Goal: Task Accomplishment & Management: Use online tool/utility

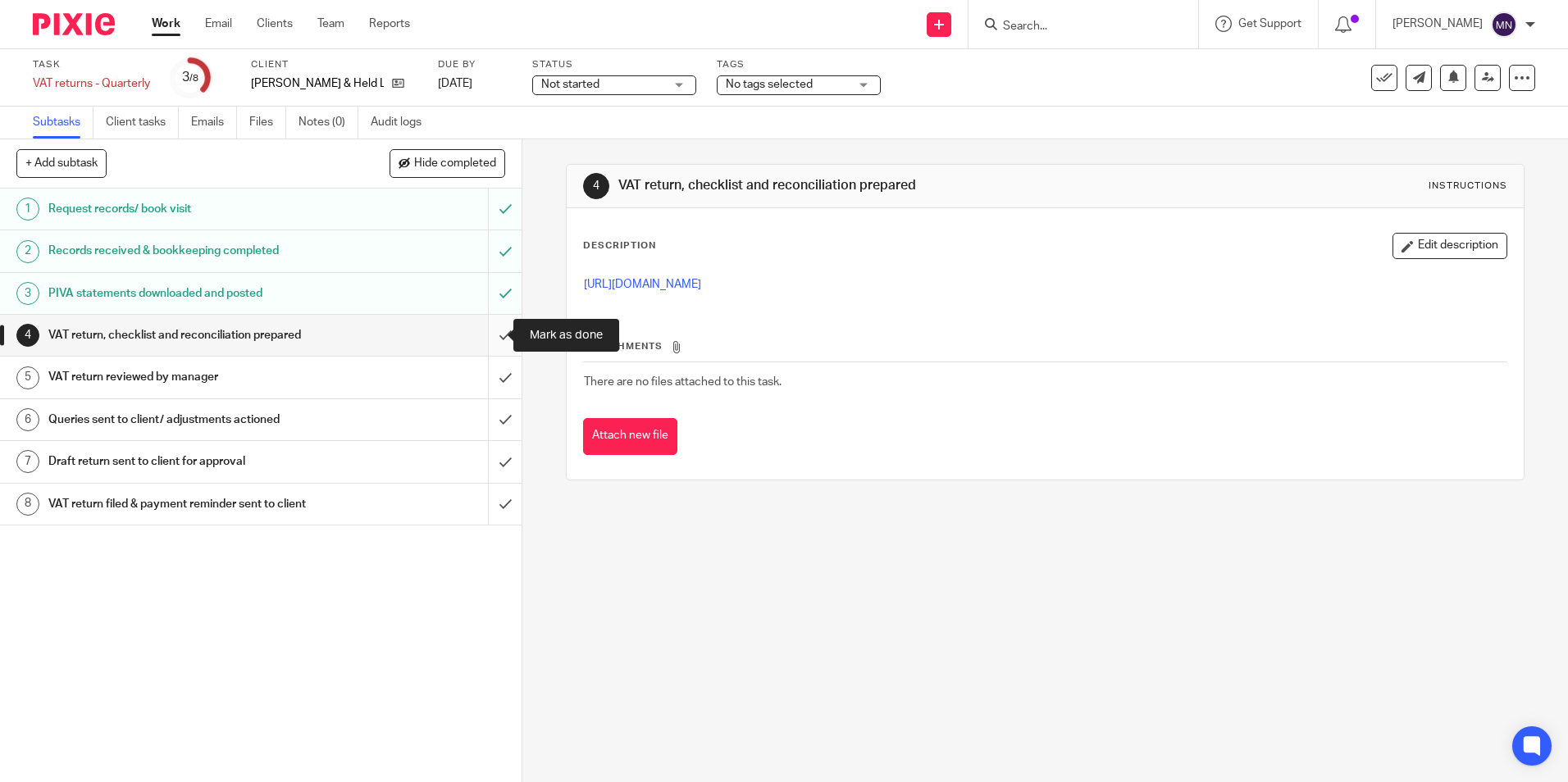
click at [488, 332] on input "submit" at bounding box center [261, 335] width 521 height 41
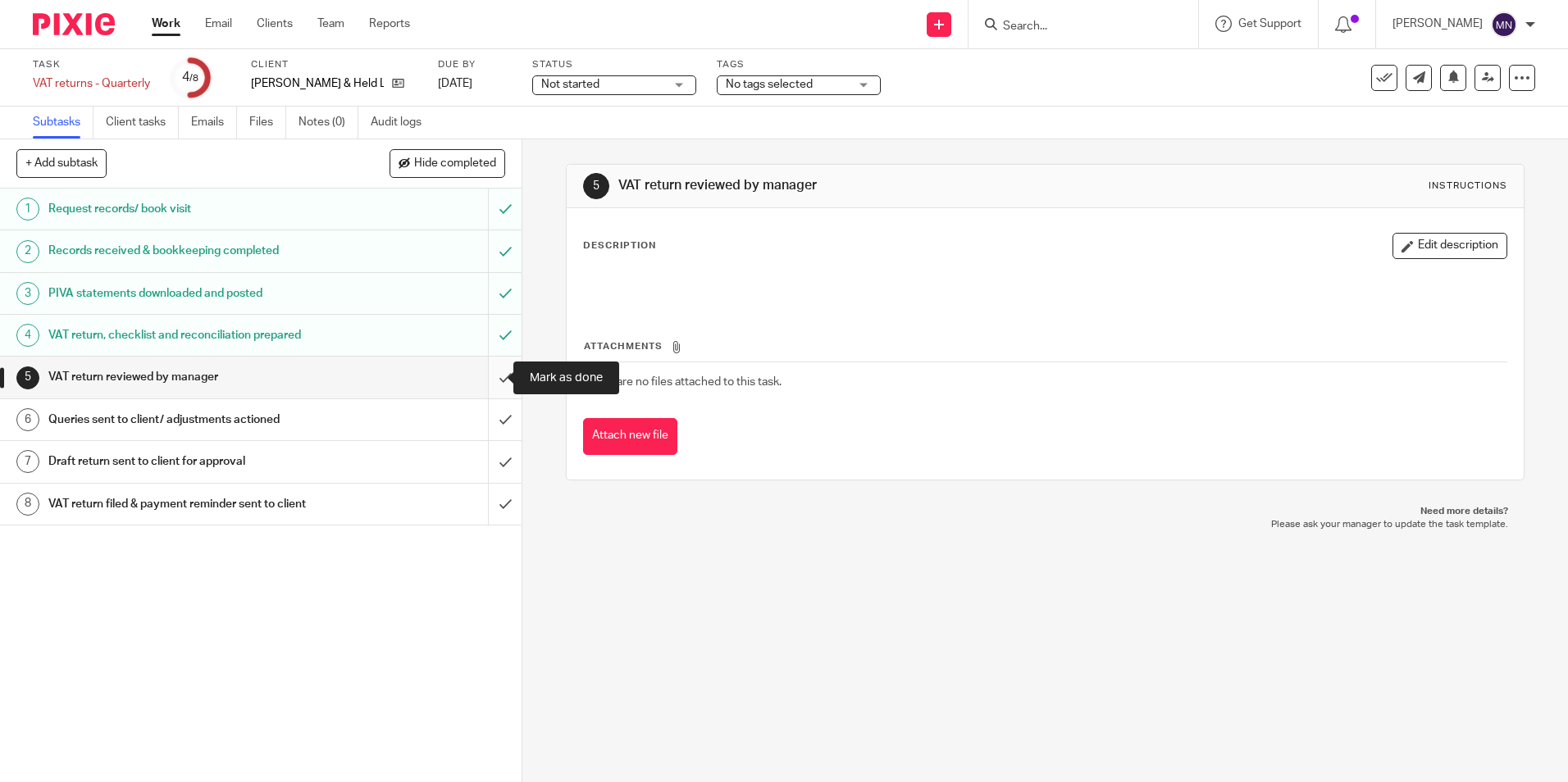
click at [490, 377] on input "submit" at bounding box center [261, 376] width 521 height 41
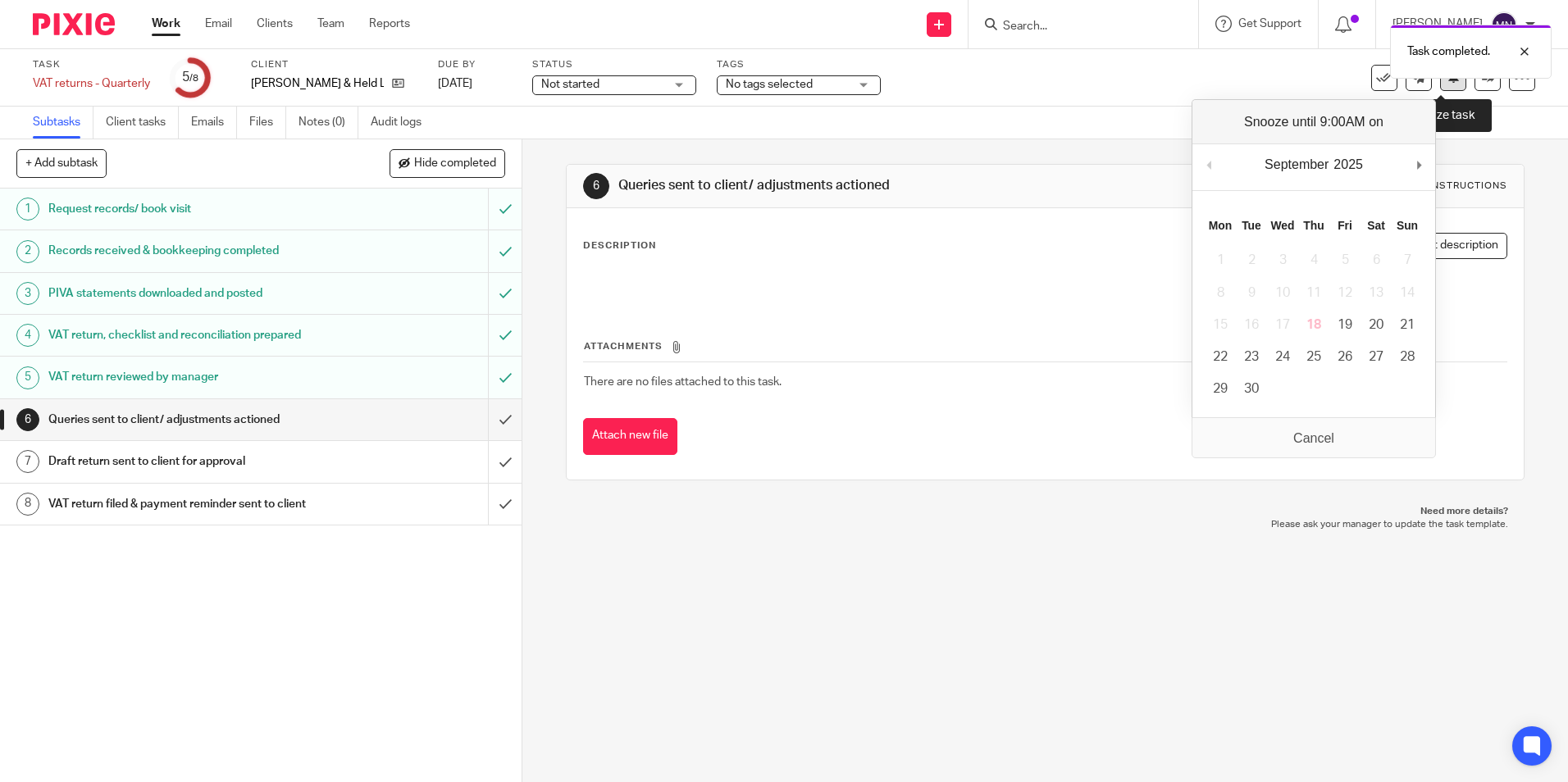
click at [1447, 83] on icon at bounding box center [1453, 77] width 12 height 12
click at [1481, 83] on icon at bounding box center [1488, 78] width 12 height 12
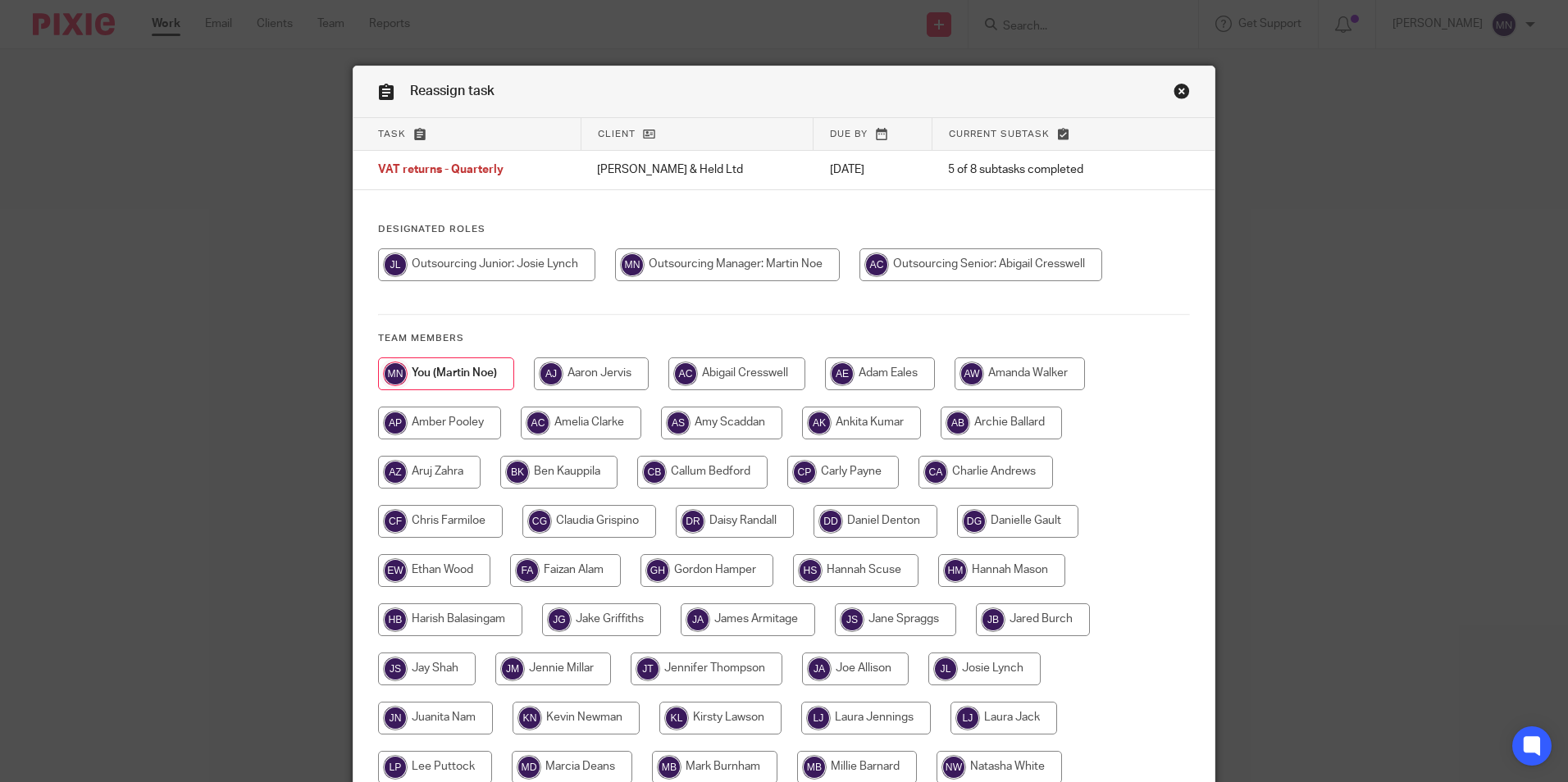
click at [930, 268] on input "radio" at bounding box center [980, 264] width 243 height 33
radio input "true"
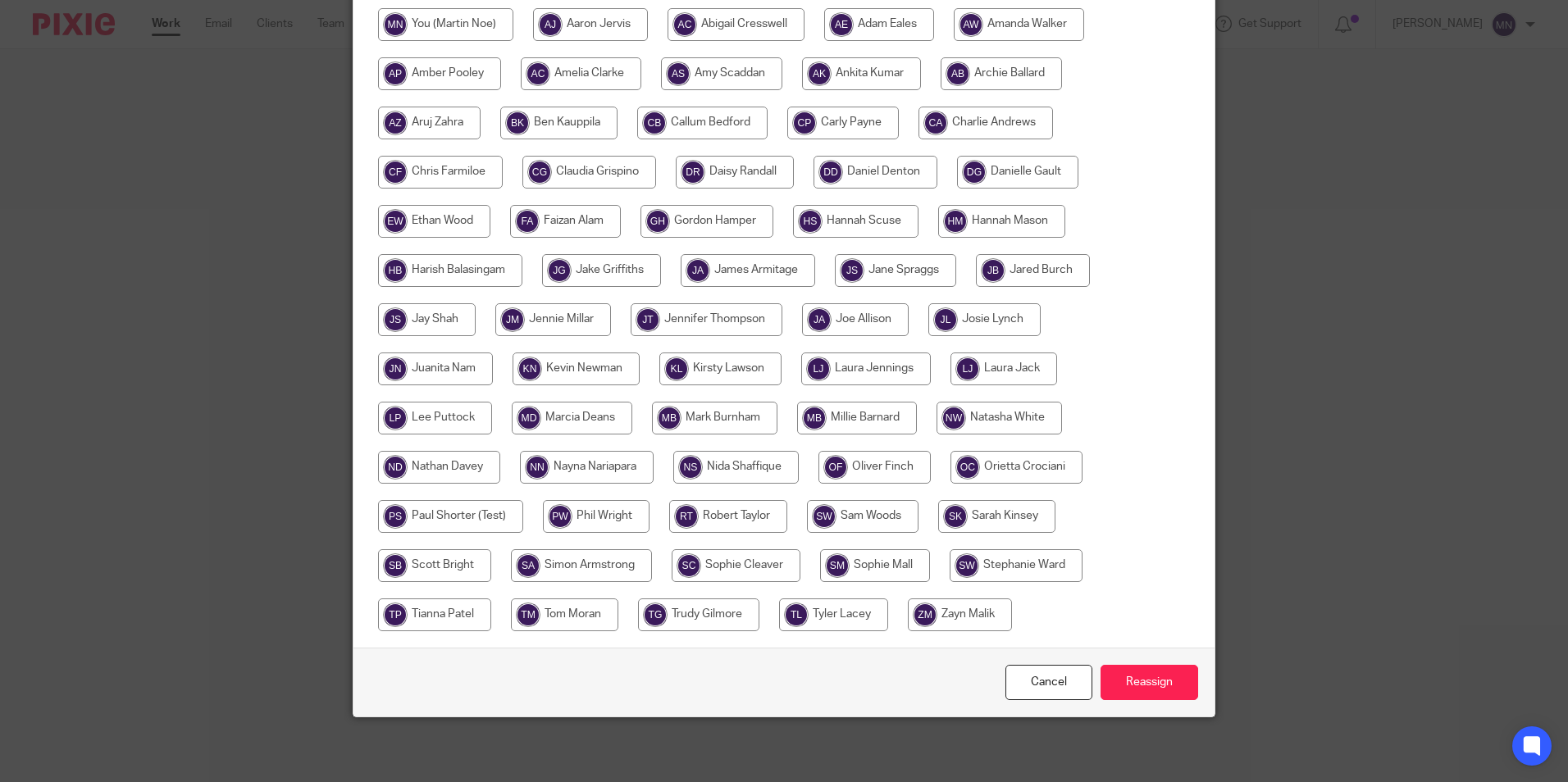
scroll to position [350, 0]
click at [1131, 683] on input "Reassign" at bounding box center [1149, 681] width 97 height 35
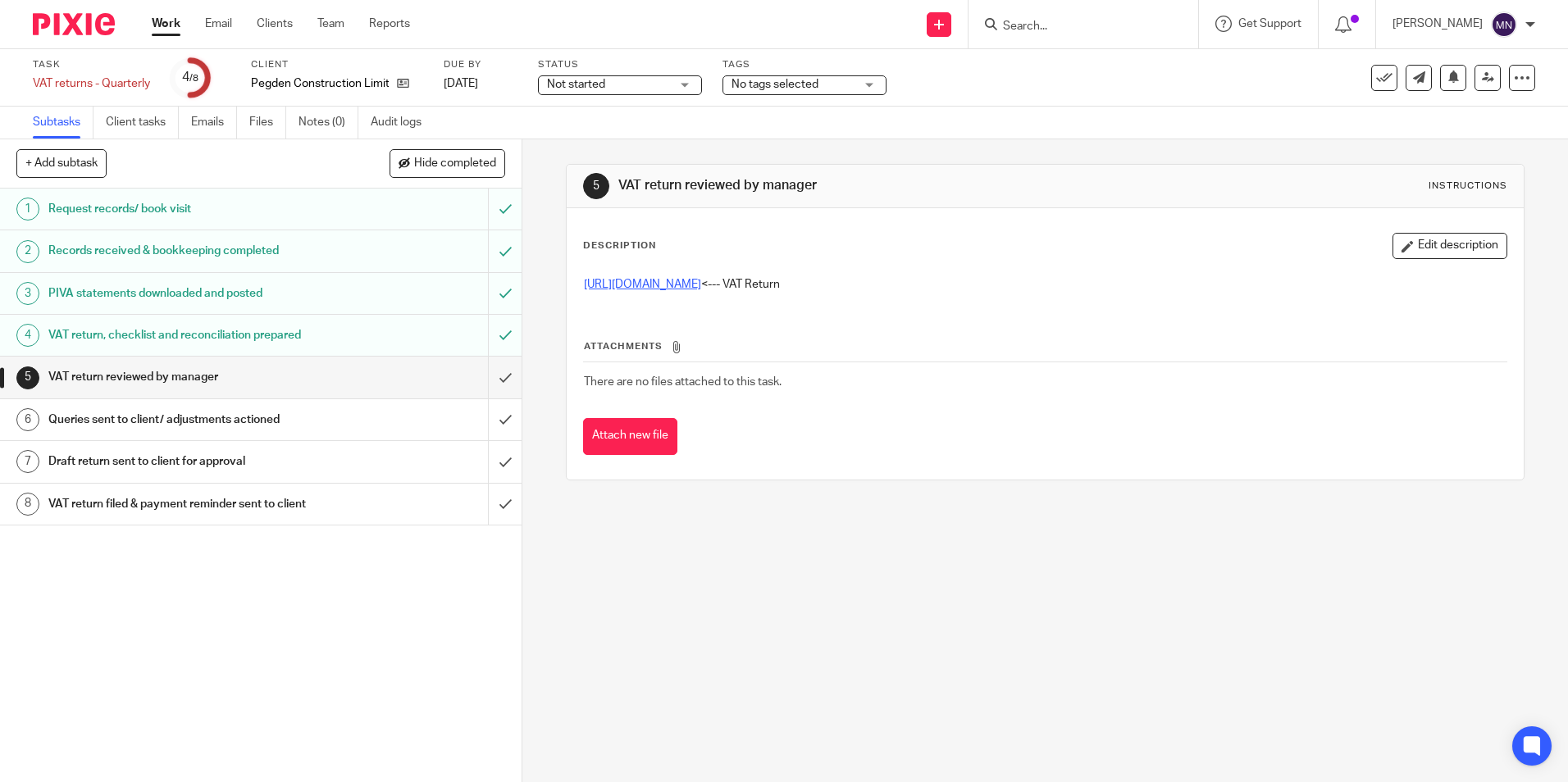
click at [699, 283] on link "[URL][DOMAIN_NAME]" at bounding box center [642, 284] width 118 height 11
